Goal: Transaction & Acquisition: Book appointment/travel/reservation

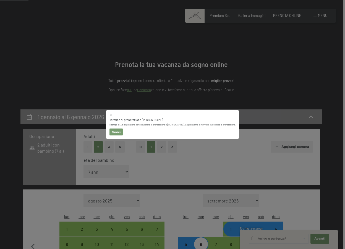
select select "7"
select select "[DATE]"
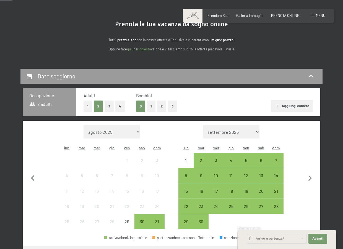
scroll to position [67, 0]
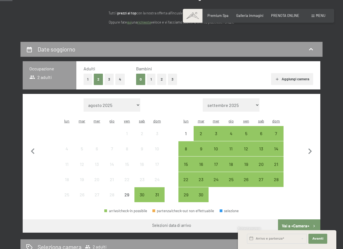
click at [152, 79] on button "1" at bounding box center [151, 79] width 9 height 11
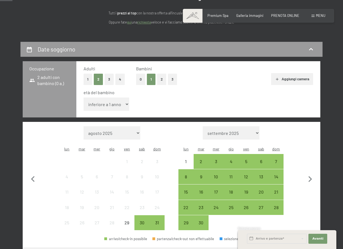
select select "7"
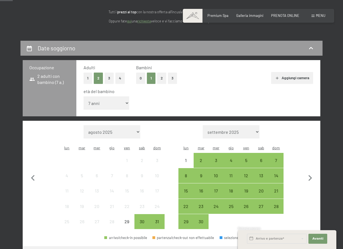
scroll to position [76, 0]
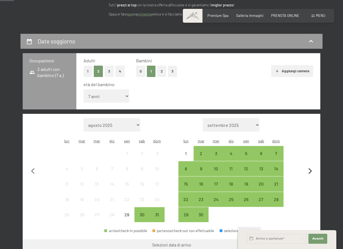
click at [308, 165] on icon "button" at bounding box center [310, 171] width 12 height 12
select select "[DATE]"
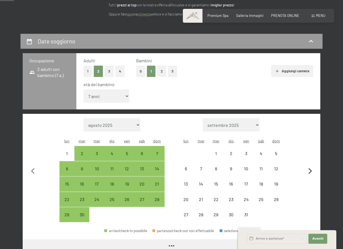
click at [309, 165] on icon "button" at bounding box center [310, 171] width 12 height 12
select select "[DATE]"
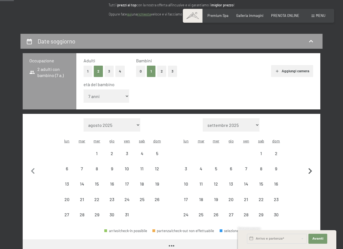
select select "[DATE]"
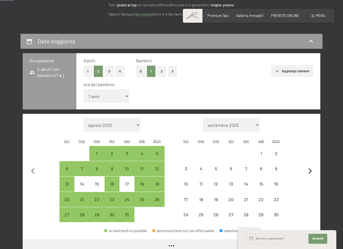
select select "[DATE]"
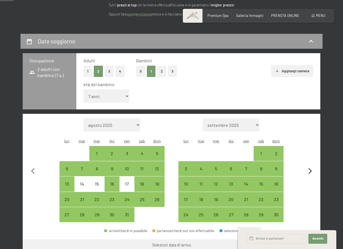
click at [309, 165] on icon "button" at bounding box center [310, 171] width 12 height 12
select select "[DATE]"
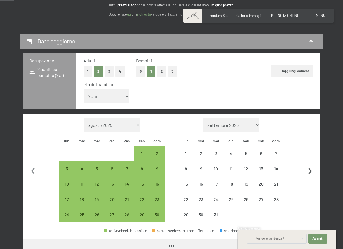
select select "[DATE]"
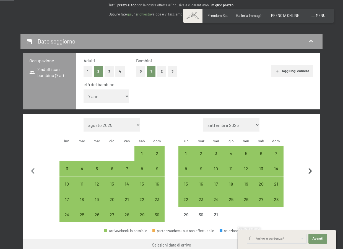
click at [310, 168] on icon "button" at bounding box center [310, 171] width 4 height 6
select select "[DATE]"
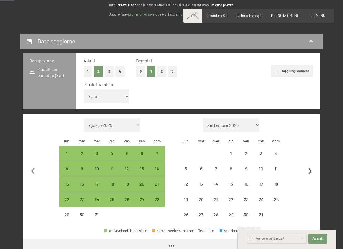
select select "[DATE]"
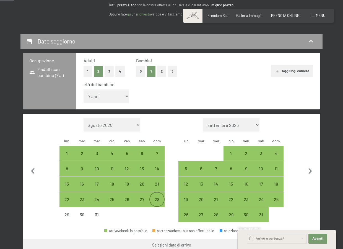
click at [159, 197] on div "28" at bounding box center [157, 204] width 14 height 14
select select "[DATE]"
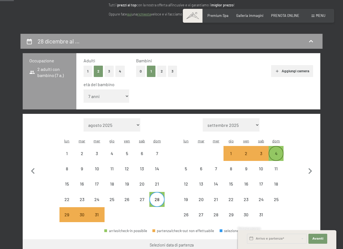
click at [279, 151] on div "4" at bounding box center [276, 158] width 14 height 14
select select "[DATE]"
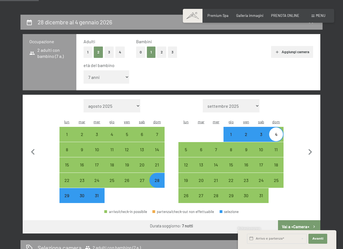
scroll to position [106, 0]
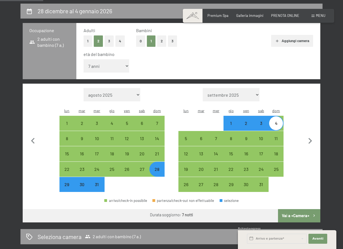
click at [295, 209] on button "Vai a «Camera»" at bounding box center [299, 215] width 42 height 13
select select "[DATE]"
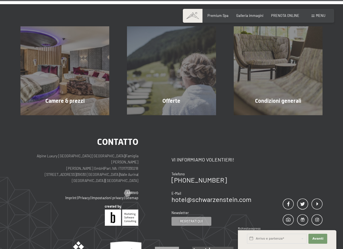
scroll to position [651, 0]
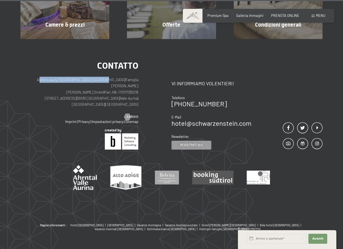
drag, startPoint x: 35, startPoint y: 76, endPoint x: 103, endPoint y: 76, distance: 67.5
click at [103, 77] on p "Alpine Luxury [GEOGRAPHIC_DATA] SCHWARZENSTEIN | Famiglia Zimmerhofer [PERSON_N…" at bounding box center [79, 92] width 118 height 31
click at [102, 77] on p "Alpine Luxury [GEOGRAPHIC_DATA] SCHWARZENSTEIN | Famiglia Zimmerhofer [PERSON_N…" at bounding box center [79, 92] width 118 height 31
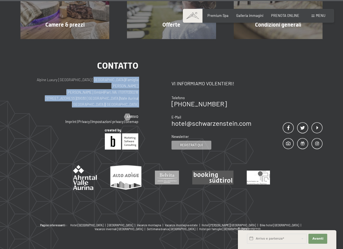
drag, startPoint x: 88, startPoint y: 78, endPoint x: 92, endPoint y: 95, distance: 17.0
click at [92, 95] on div "Contatto Alpine Luxury [GEOGRAPHIC_DATA] [GEOGRAPHIC_DATA] | Famiglia Zimmerhof…" at bounding box center [79, 90] width 118 height 58
click at [58, 79] on p "Alpine Luxury [GEOGRAPHIC_DATA] SCHWARZENSTEIN | Famiglia Zimmerhofer [PERSON_N…" at bounding box center [79, 92] width 118 height 31
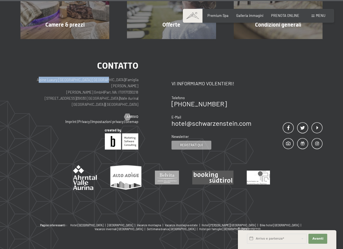
drag, startPoint x: 35, startPoint y: 76, endPoint x: 102, endPoint y: 76, distance: 67.5
click at [102, 77] on p "Alpine Luxury [GEOGRAPHIC_DATA] SCHWARZENSTEIN | Famiglia Zimmerhofer [PERSON_N…" at bounding box center [79, 92] width 118 height 31
copy p "Alpine Luxury [GEOGRAPHIC_DATA] [GEOGRAPHIC_DATA]"
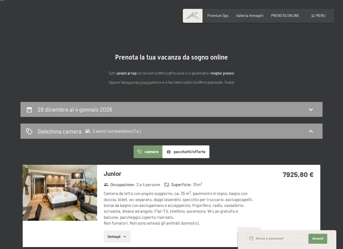
scroll to position [28, 0]
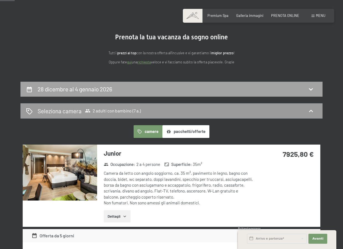
click at [298, 85] on div "28 dicembre al 4 gennaio 2026" at bounding box center [171, 89] width 291 height 8
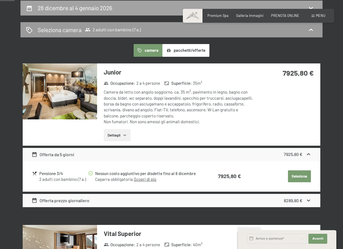
select select "7"
select select "[DATE]"
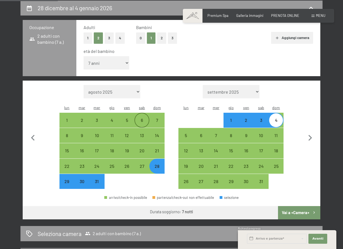
click at [141, 118] on div "6" at bounding box center [142, 125] width 14 height 14
select select "[DATE]"
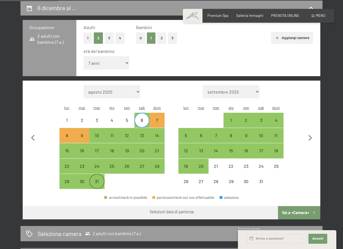
click at [100, 179] on div "31" at bounding box center [97, 186] width 14 height 14
select select "[DATE]"
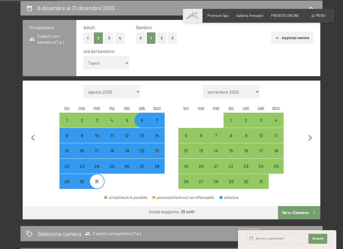
click at [103, 179] on div "31" at bounding box center [97, 186] width 14 height 14
select select "[DATE]"
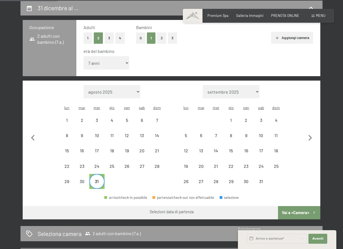
click at [100, 179] on div "31" at bounding box center [97, 186] width 14 height 14
select select "[DATE]"
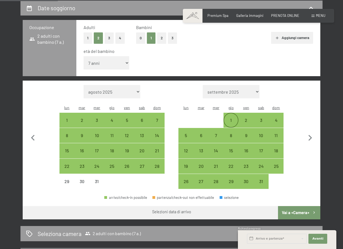
click at [235, 118] on div "1" at bounding box center [231, 125] width 14 height 14
select select "[DATE]"
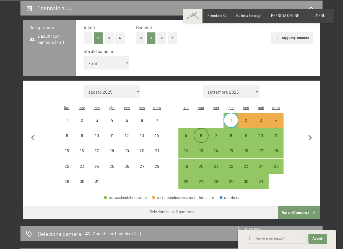
click at [203, 133] on div "6" at bounding box center [201, 140] width 14 height 14
select select "[DATE]"
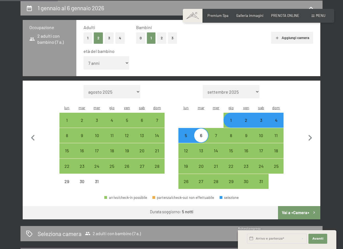
click at [302, 206] on button "Vai a «Camera»" at bounding box center [299, 212] width 42 height 13
select select "[DATE]"
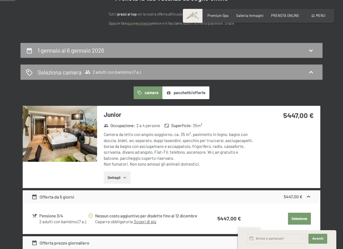
scroll to position [0, 0]
